Goal: Transaction & Acquisition: Purchase product/service

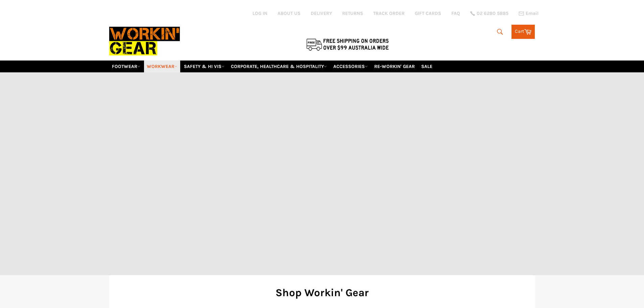
click at [171, 68] on link "WORKWEAR" at bounding box center [162, 67] width 36 height 12
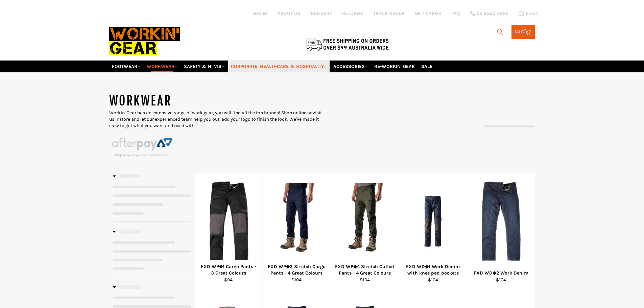
click at [327, 66] on icon at bounding box center [325, 66] width 3 height 3
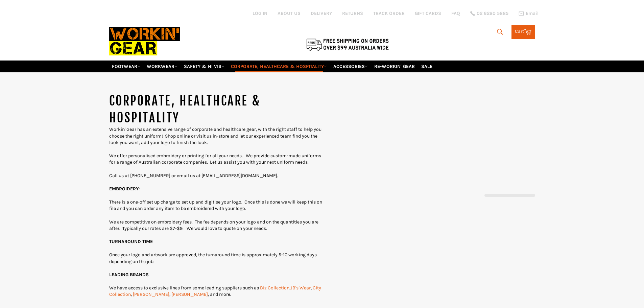
click at [497, 30] on icon "submit" at bounding box center [500, 32] width 6 height 6
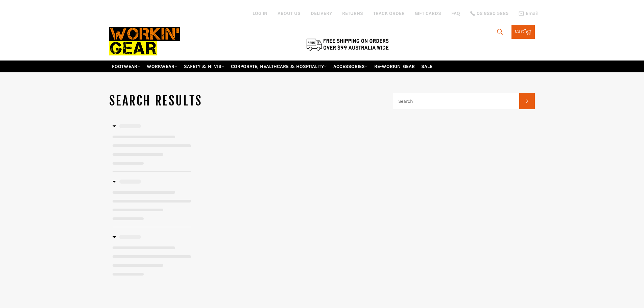
click at [436, 100] on input "Search" at bounding box center [456, 101] width 126 height 16
type input "budo"
click at [519, 93] on button "Search" at bounding box center [527, 101] width 16 height 16
click at [365, 67] on link "ACCESSORIES" at bounding box center [351, 67] width 40 height 12
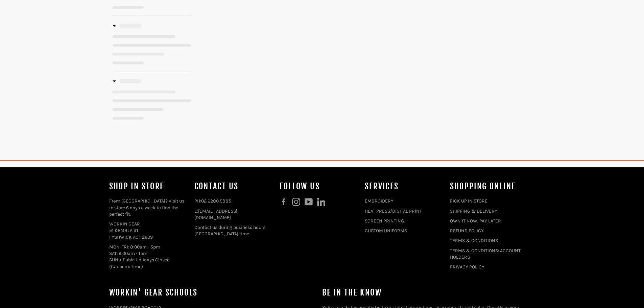
scroll to position [169, 0]
